Goal: Navigation & Orientation: Find specific page/section

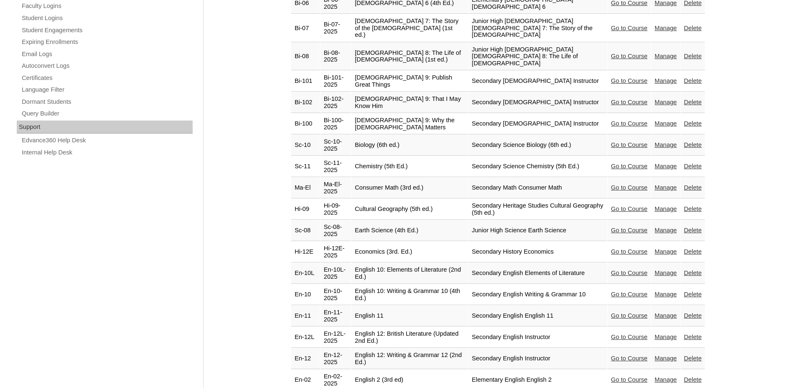
scroll to position [555, 0]
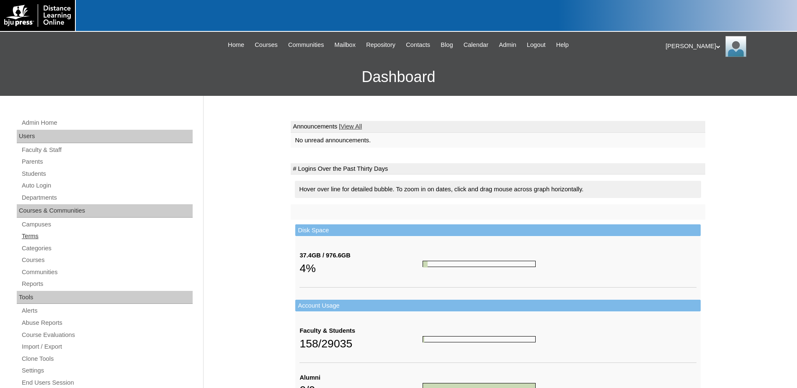
click at [28, 239] on link "Terms" at bounding box center [107, 236] width 172 height 10
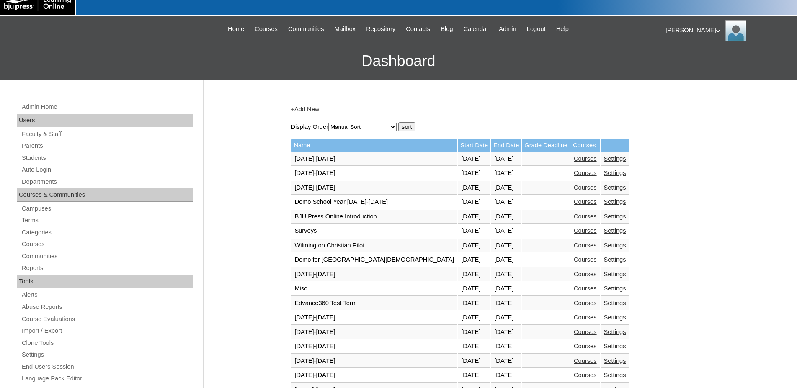
scroll to position [256, 0]
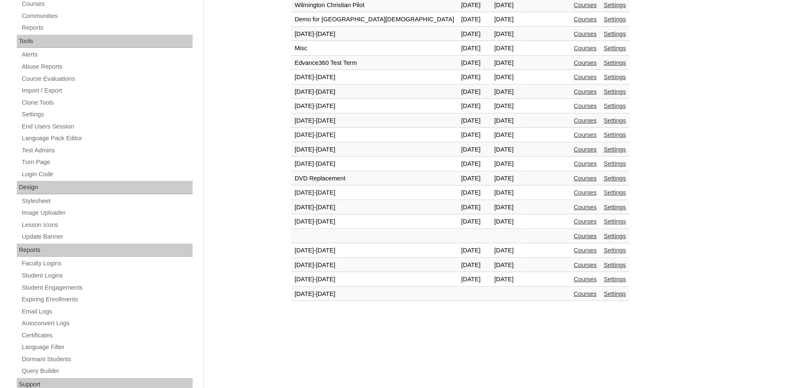
click at [574, 283] on link "Courses" at bounding box center [585, 279] width 23 height 7
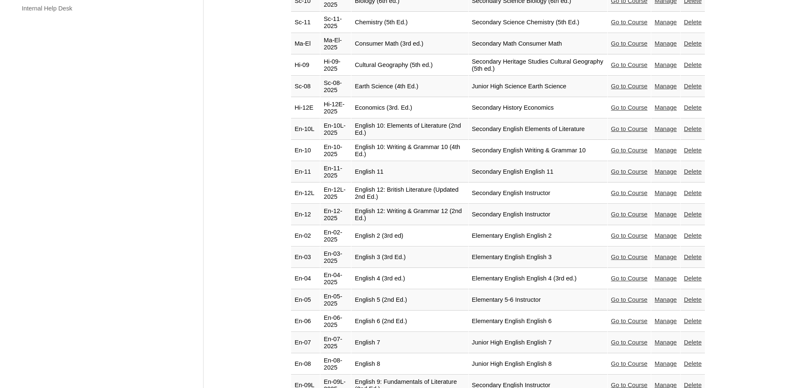
scroll to position [683, 0]
